Goal: Find specific page/section: Find specific page/section

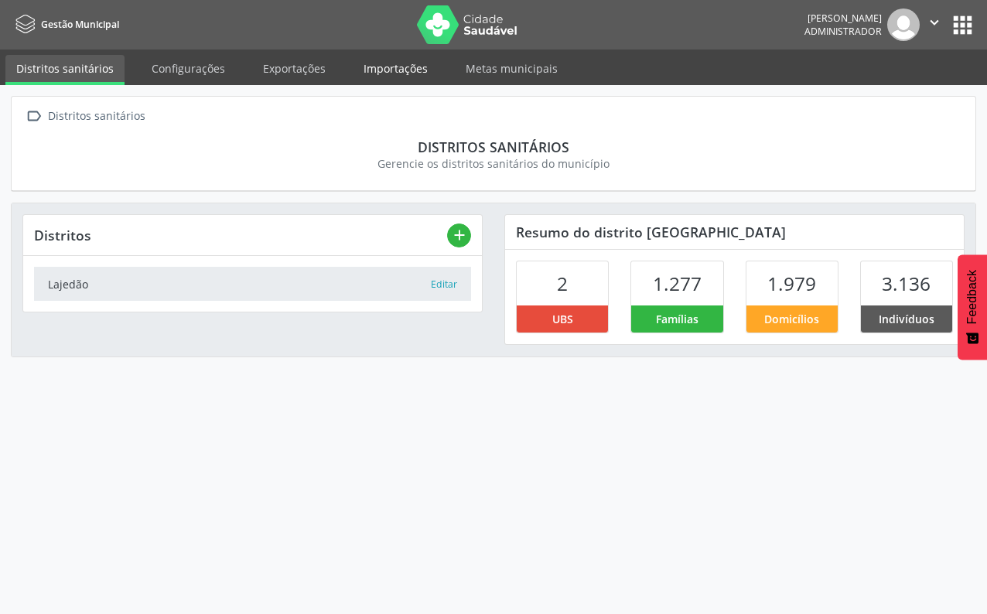
click at [368, 67] on link "Importações" at bounding box center [396, 68] width 86 height 27
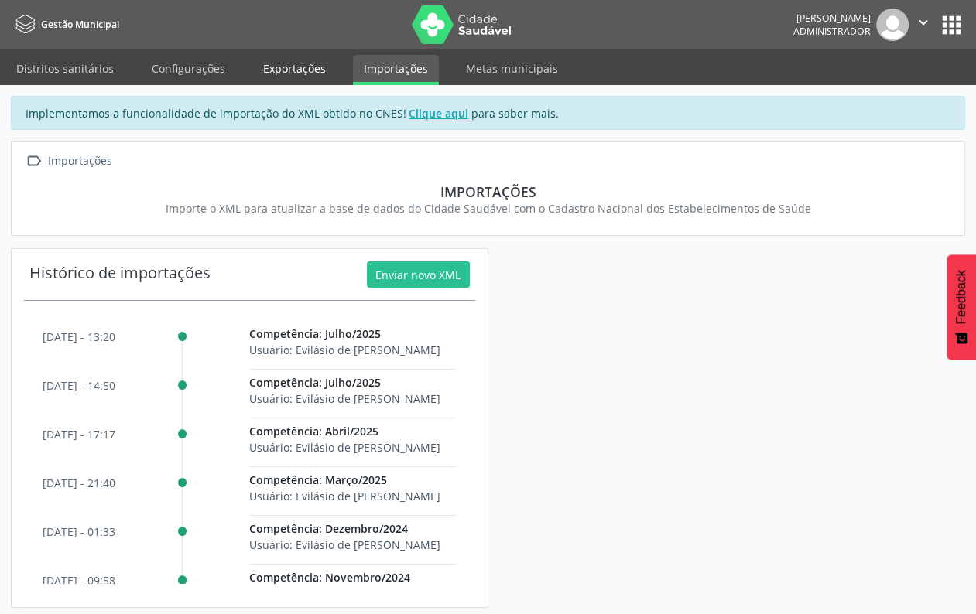
click at [303, 62] on link "Exportações" at bounding box center [294, 68] width 84 height 27
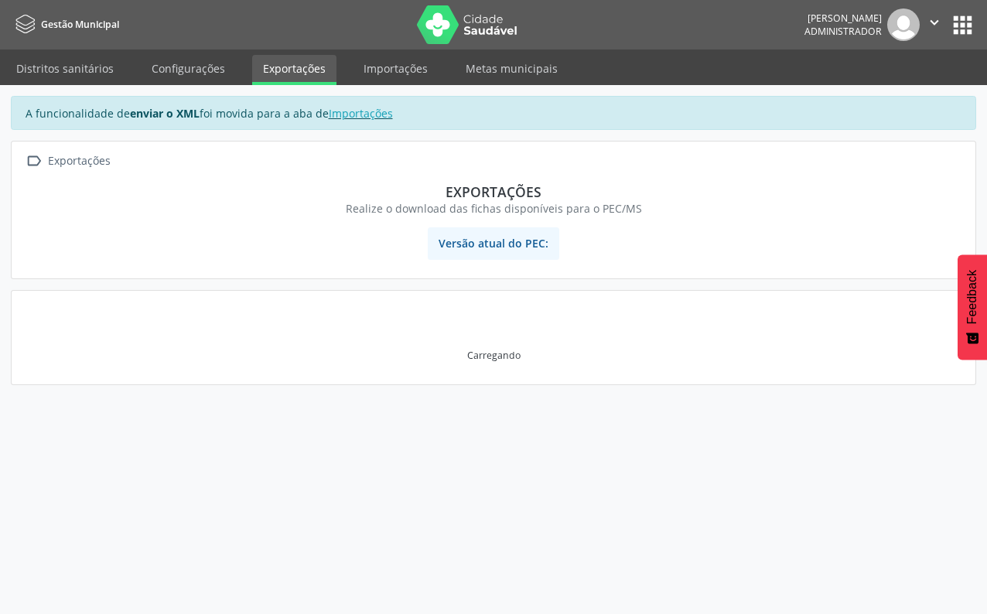
click at [363, 65] on link "Importações" at bounding box center [396, 68] width 86 height 27
